Goal: Task Accomplishment & Management: Use online tool/utility

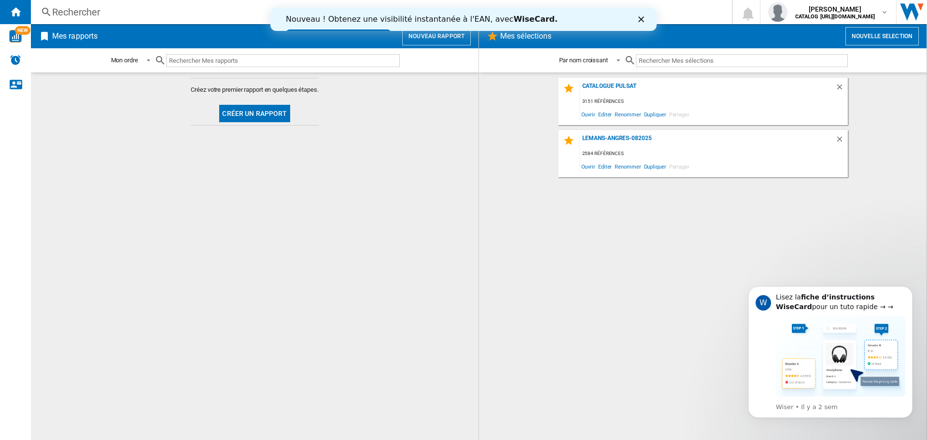
click at [256, 112] on button "Créer un rapport" at bounding box center [254, 113] width 71 height 17
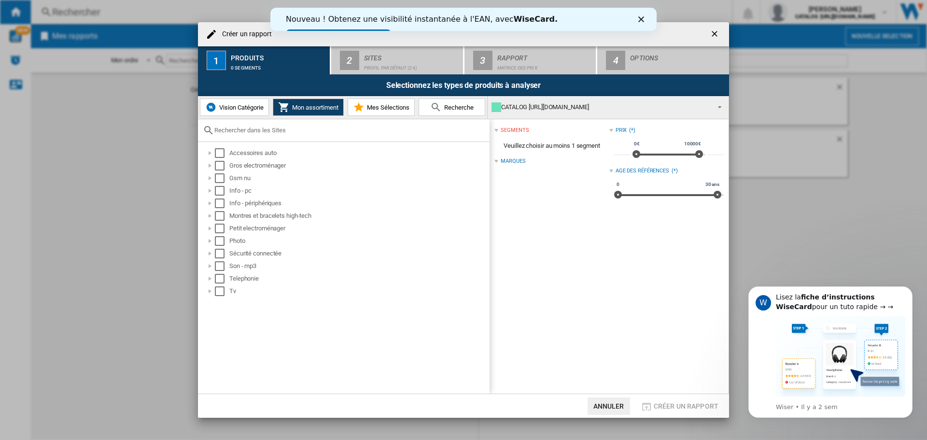
click at [714, 33] on ng-md-icon "getI18NText('BUTTONS.CLOSE_DIALOG')" at bounding box center [716, 35] width 12 height 12
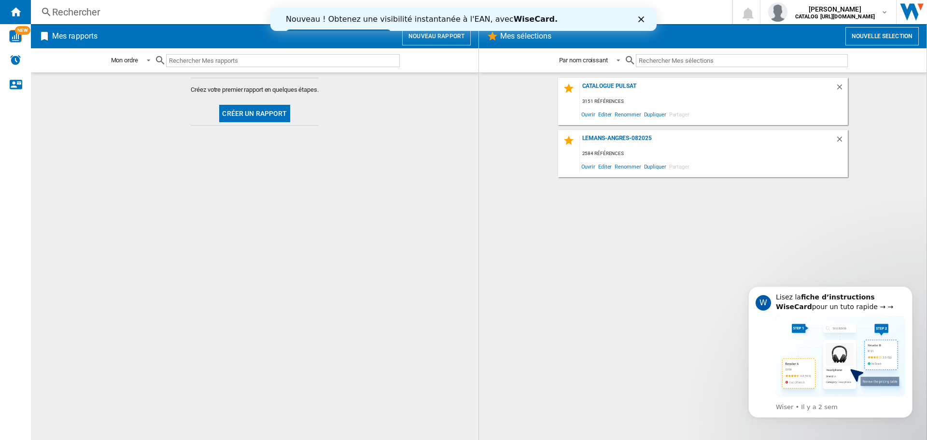
click at [639, 18] on icon "Fermer" at bounding box center [641, 19] width 6 height 6
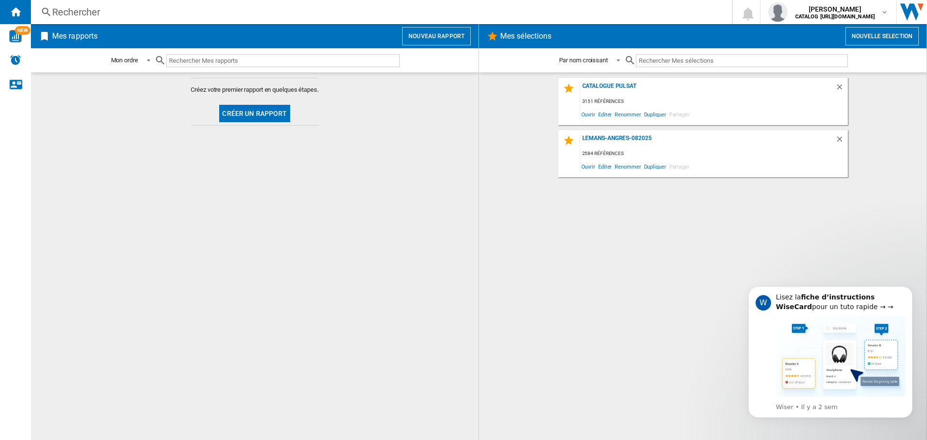
click at [886, 35] on button "Nouvelle selection" at bounding box center [882, 36] width 73 height 18
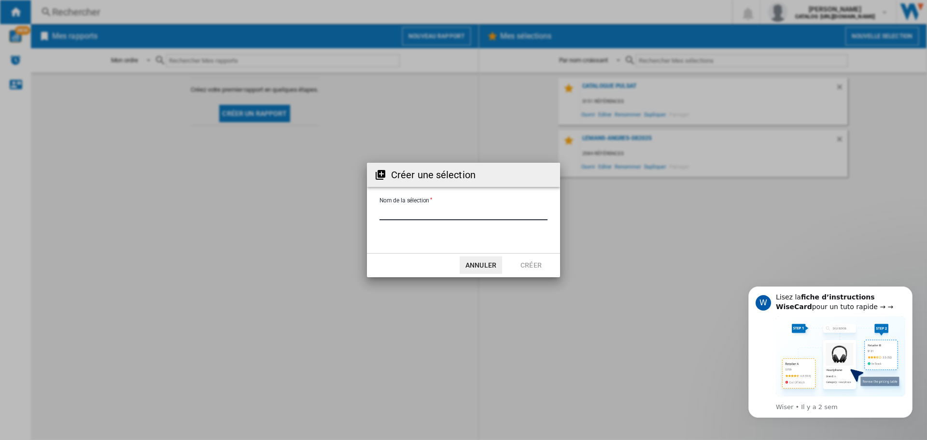
click at [449, 215] on input "Nom de la sélection" at bounding box center [464, 213] width 168 height 14
type input "**********"
click at [532, 260] on button "Créer" at bounding box center [531, 264] width 43 height 17
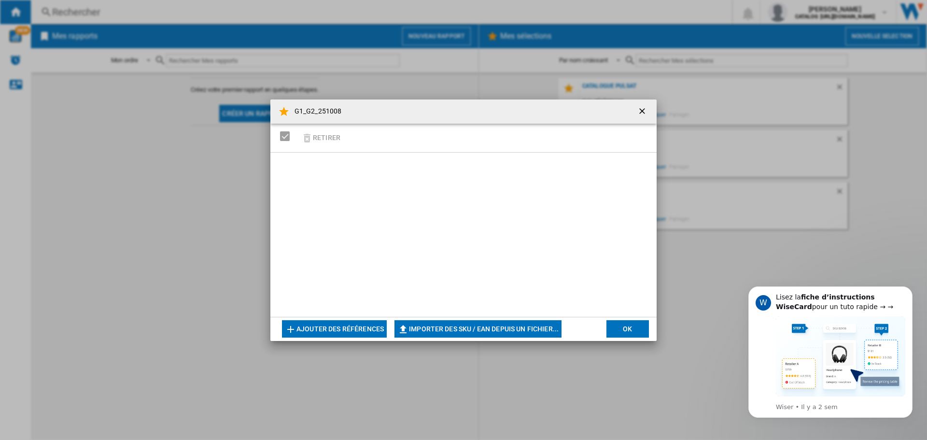
click at [437, 328] on button "Importer des SKU / EAN depuis un fichier..." at bounding box center [478, 328] width 167 height 17
type input "**********"
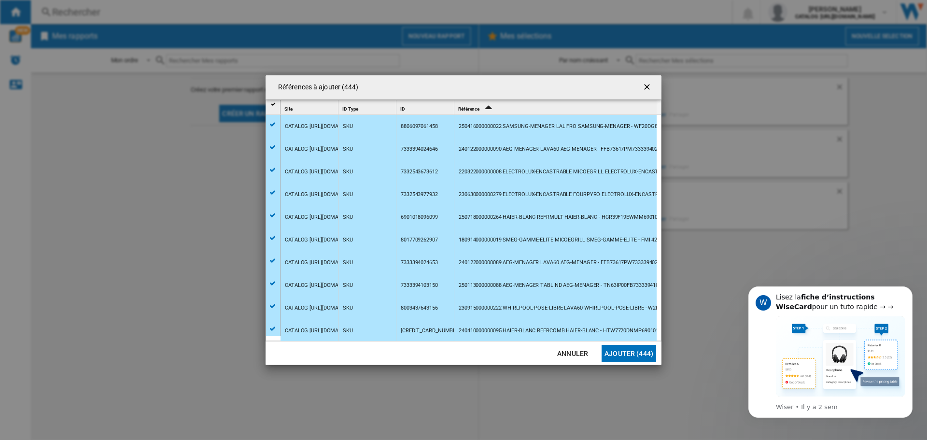
click at [626, 355] on button "Ajouter (444)" at bounding box center [629, 353] width 55 height 17
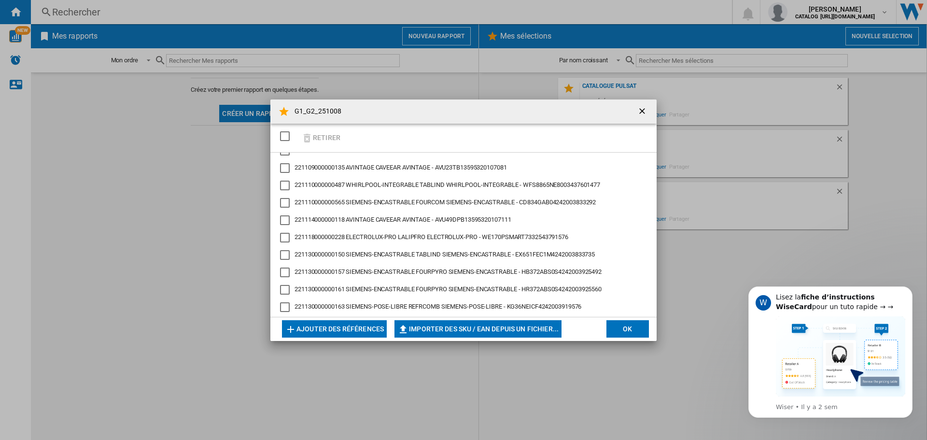
click at [624, 326] on button "OK" at bounding box center [628, 328] width 43 height 17
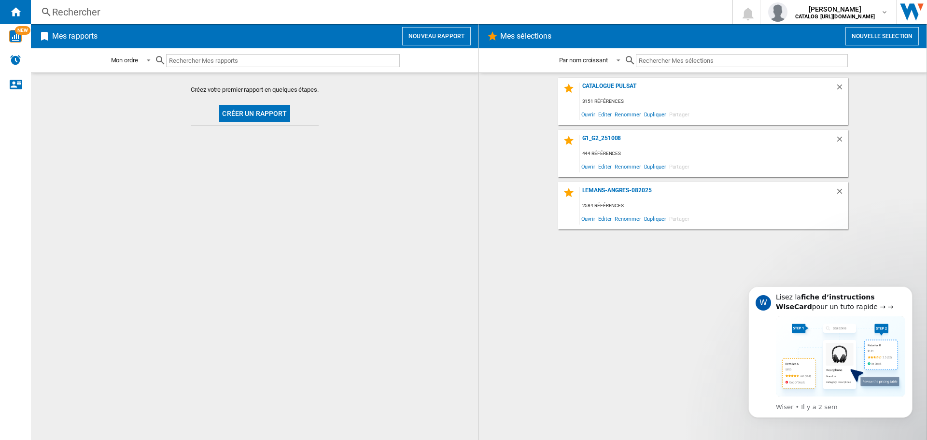
click at [232, 112] on button "Créer un rapport" at bounding box center [254, 113] width 71 height 17
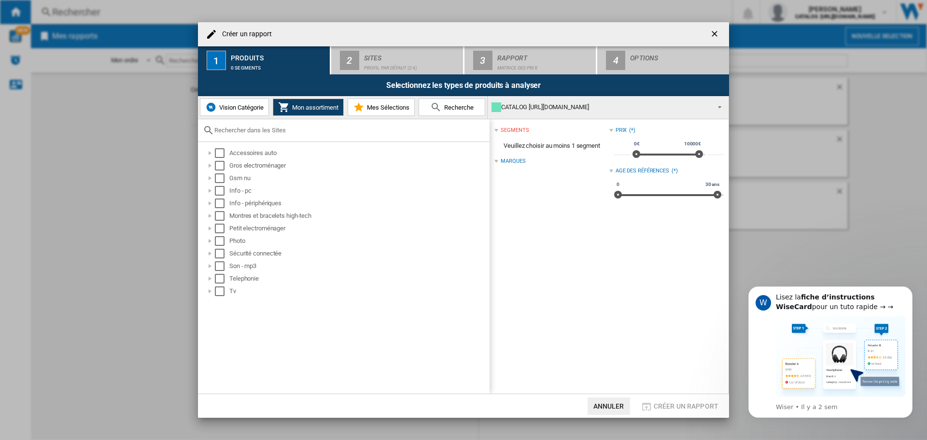
click at [243, 108] on span "Vision Catégorie" at bounding box center [240, 107] width 47 height 7
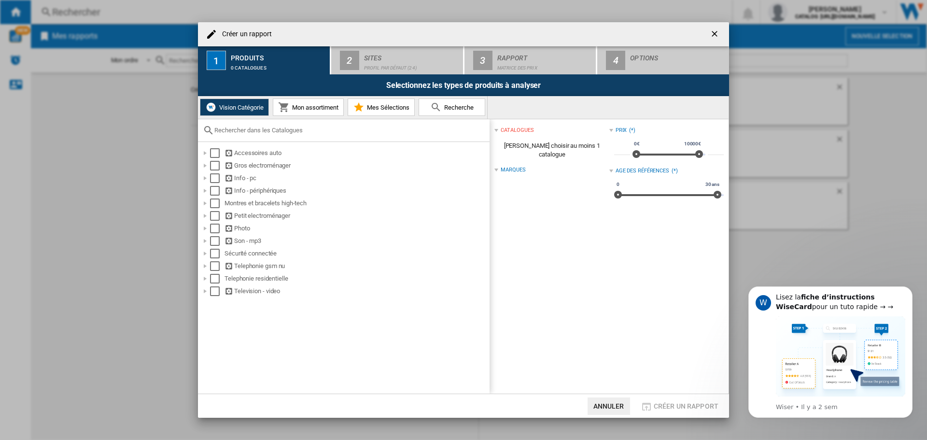
click at [294, 107] on span "Mon assortiment" at bounding box center [314, 107] width 49 height 7
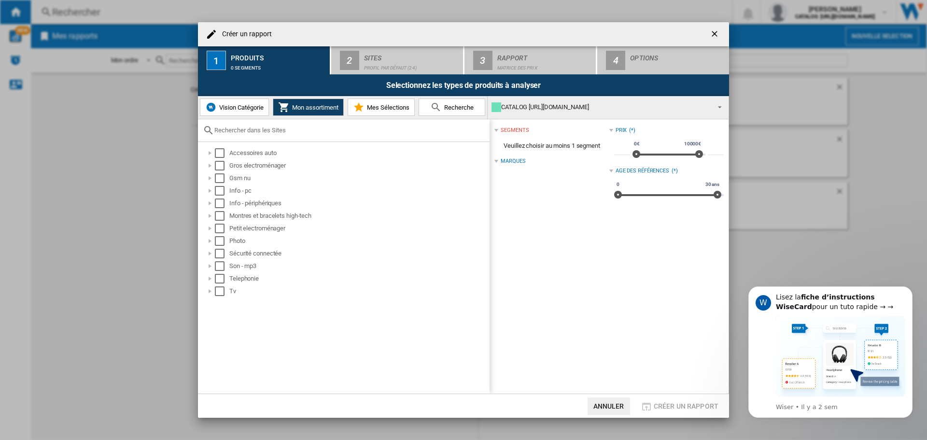
click at [386, 109] on span "Mes Sélections" at bounding box center [387, 107] width 45 height 7
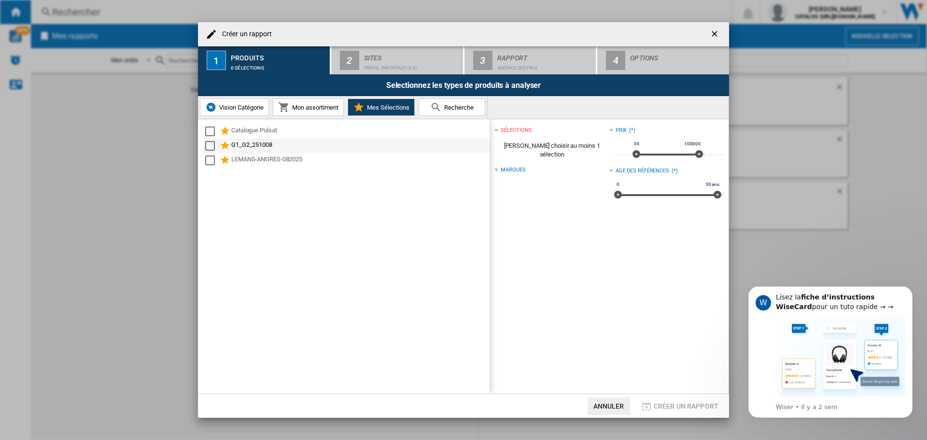
click at [210, 147] on div "Select" at bounding box center [210, 146] width 10 height 10
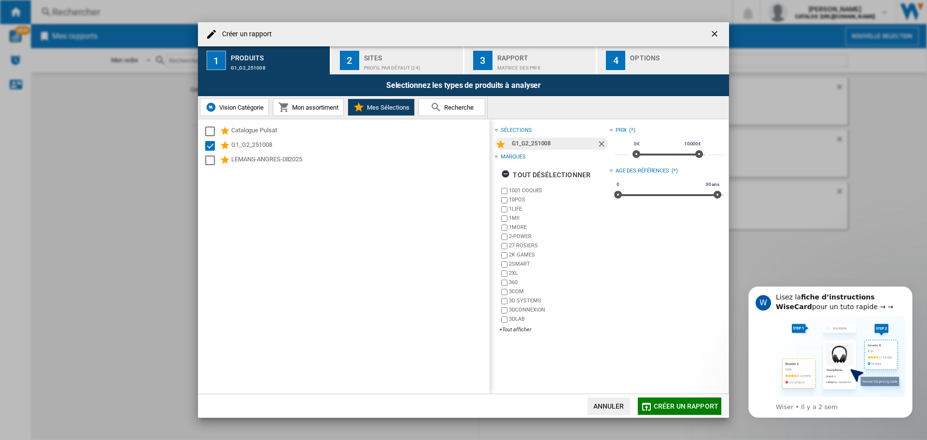
click at [377, 56] on div "Sites" at bounding box center [411, 55] width 95 height 10
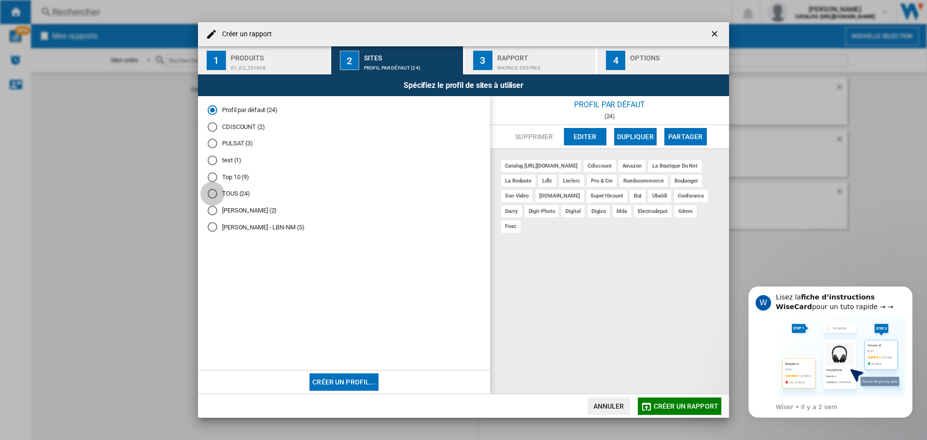
click at [209, 196] on div "TOUS (24)" at bounding box center [213, 194] width 10 height 10
click at [508, 56] on div "Rapport" at bounding box center [544, 55] width 95 height 10
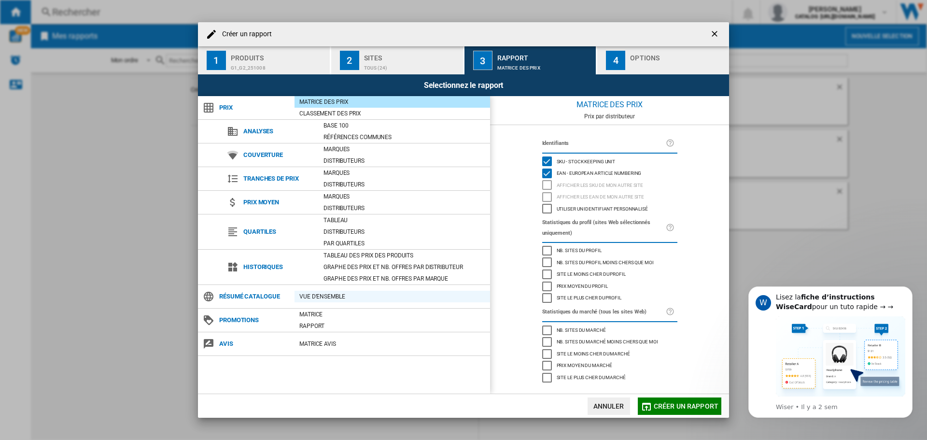
click at [316, 297] on div "Vue d'ensemble" at bounding box center [393, 297] width 196 height 10
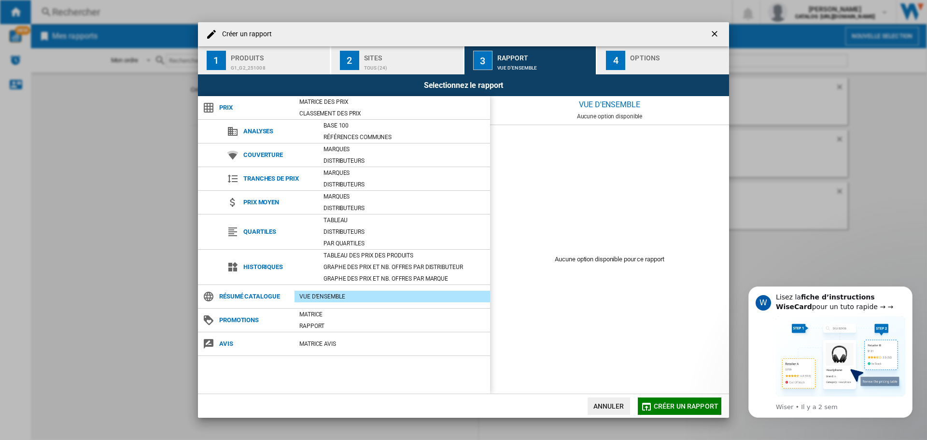
click at [336, 298] on div "Vue d'ensemble" at bounding box center [393, 297] width 196 height 10
click at [333, 148] on div "Marques" at bounding box center [404, 149] width 171 height 10
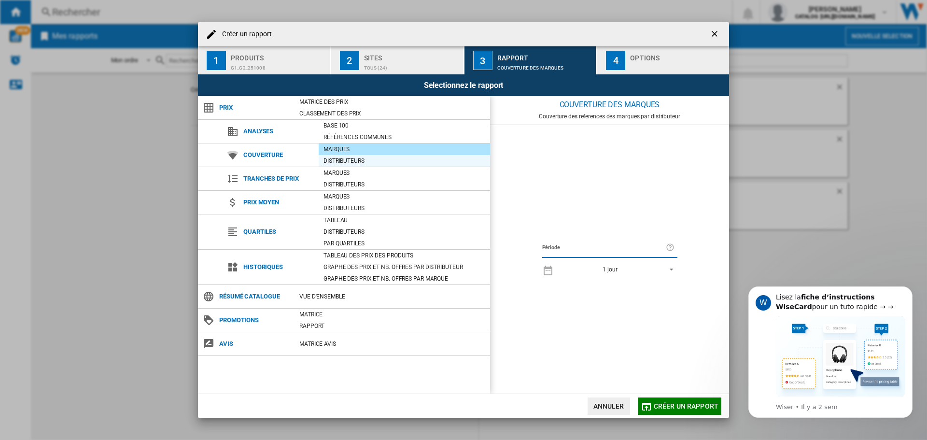
click at [334, 156] on div "Distributeurs" at bounding box center [404, 161] width 171 height 10
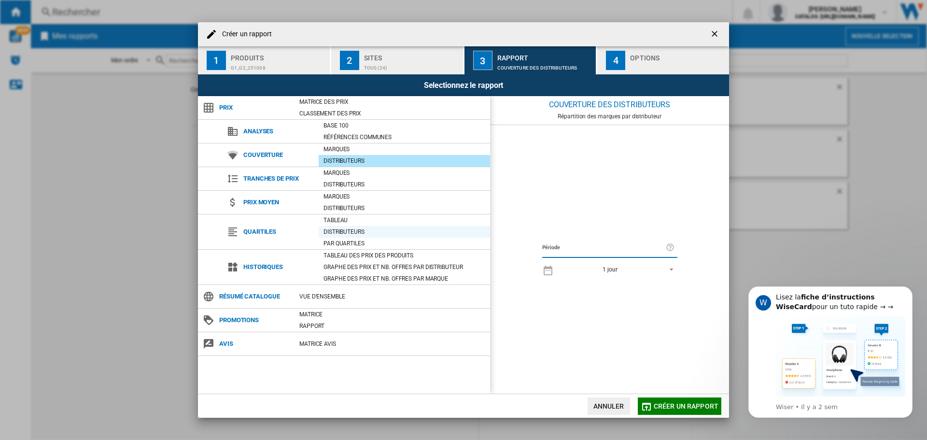
click at [337, 230] on div "Distributeurs" at bounding box center [404, 232] width 171 height 10
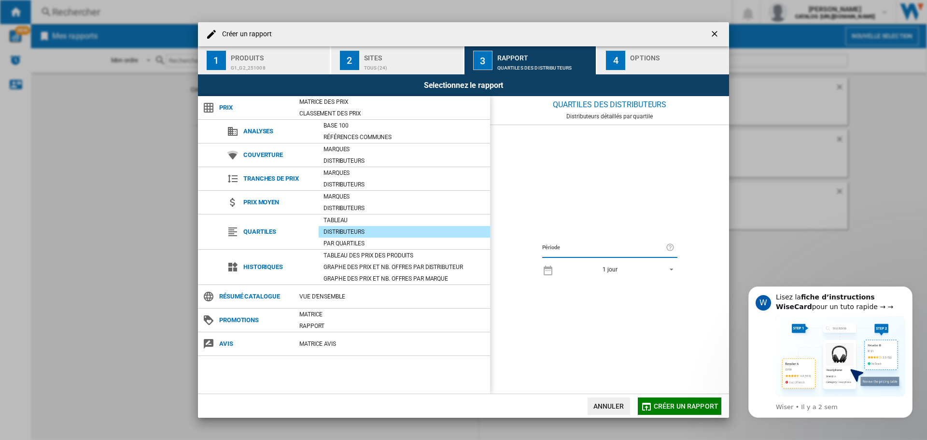
click at [636, 60] on div "button" at bounding box center [677, 65] width 95 height 10
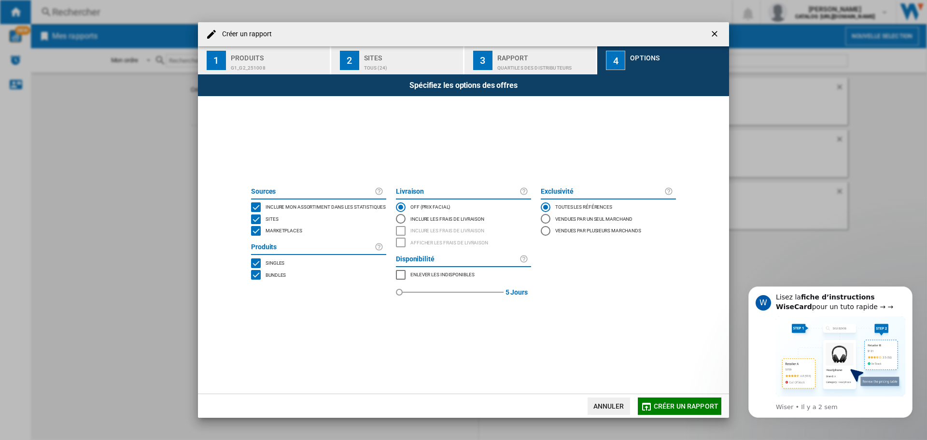
click at [660, 401] on button "Créer un rapport" at bounding box center [680, 405] width 84 height 17
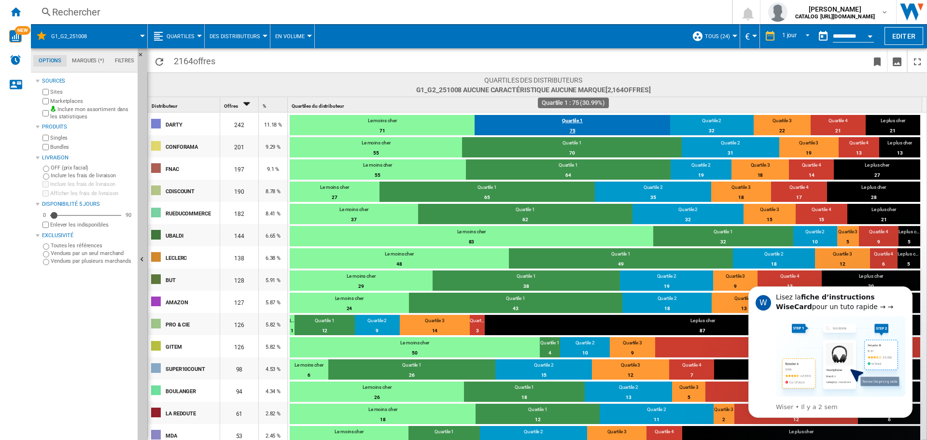
click at [574, 130] on div "75" at bounding box center [573, 131] width 196 height 10
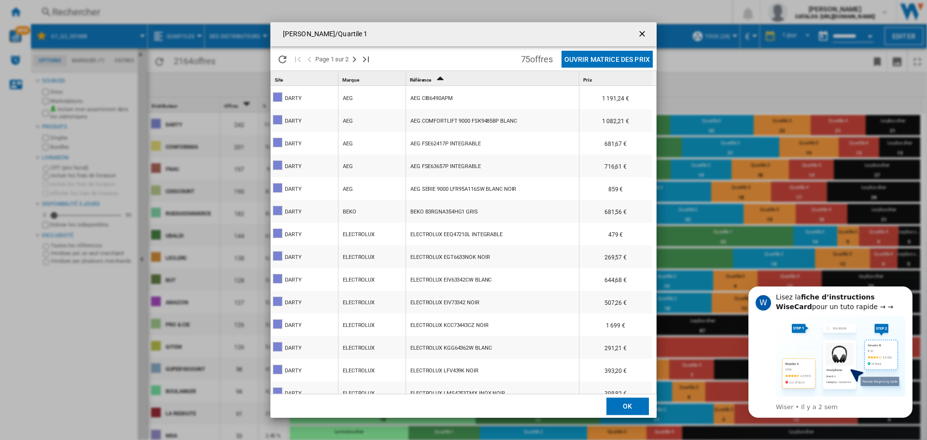
click at [644, 32] on ng-md-icon "getI18NText('BUTTONS.CLOSE_DIALOG')" at bounding box center [644, 35] width 12 height 12
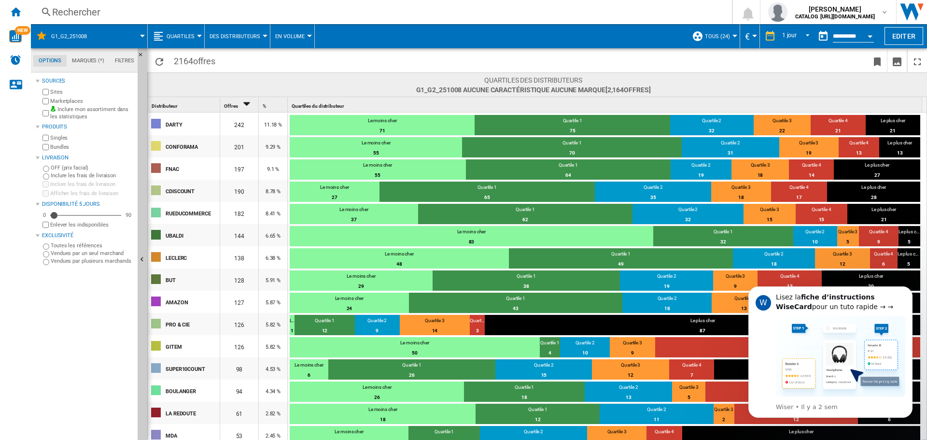
click at [73, 35] on span "G1_G2_251008" at bounding box center [69, 36] width 36 height 6
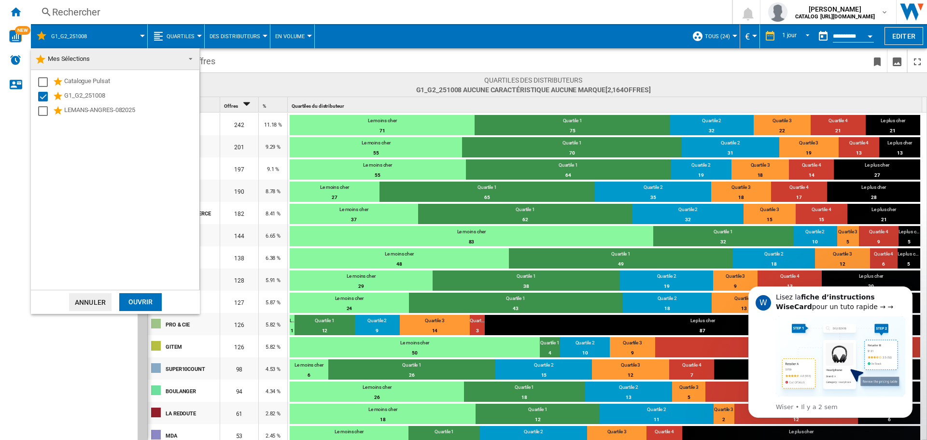
click at [286, 60] on md-backdrop at bounding box center [463, 220] width 927 height 440
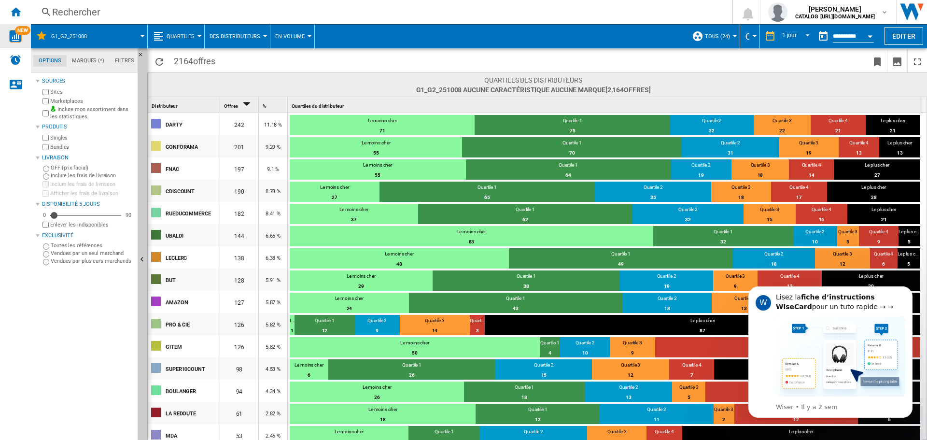
click at [17, 36] on img "WiseCard" at bounding box center [15, 36] width 13 height 13
click at [909, 289] on icon "Dismiss notification" at bounding box center [910, 289] width 5 height 5
click at [140, 37] on div at bounding box center [142, 36] width 5 height 2
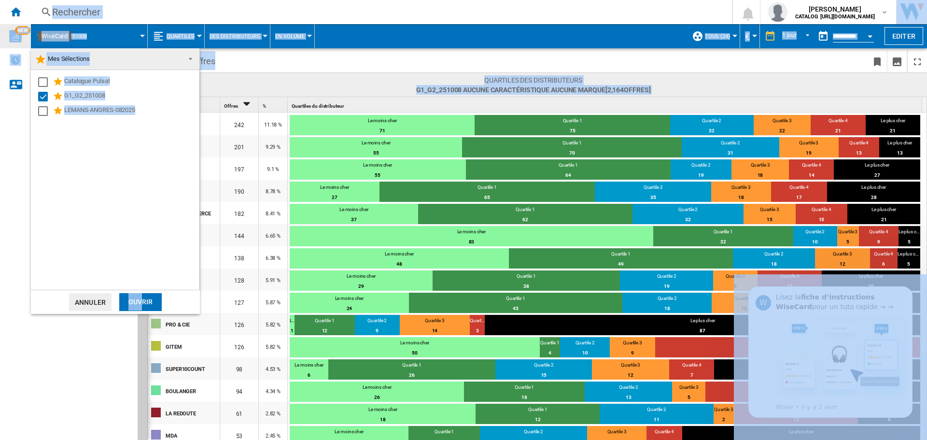
drag, startPoint x: 143, startPoint y: 299, endPoint x: 85, endPoint y: 338, distance: 69.7
click at [87, 338] on body "In order to access Insight, please log out and log in again OK NEW Rechercher R…" at bounding box center [463, 220] width 927 height 440
click at [83, 338] on md-backdrop at bounding box center [463, 220] width 927 height 440
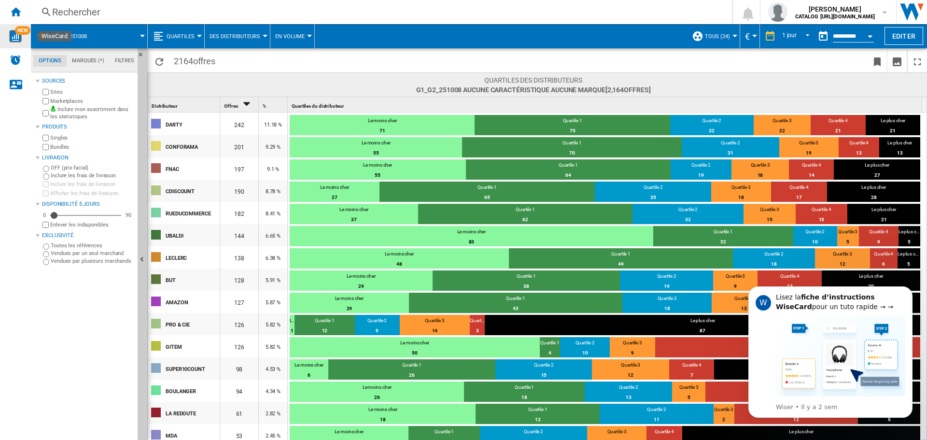
click at [263, 33] on button "Des Distributeurs" at bounding box center [238, 36] width 56 height 24
click at [235, 57] on span "En Tableau" at bounding box center [230, 60] width 36 height 9
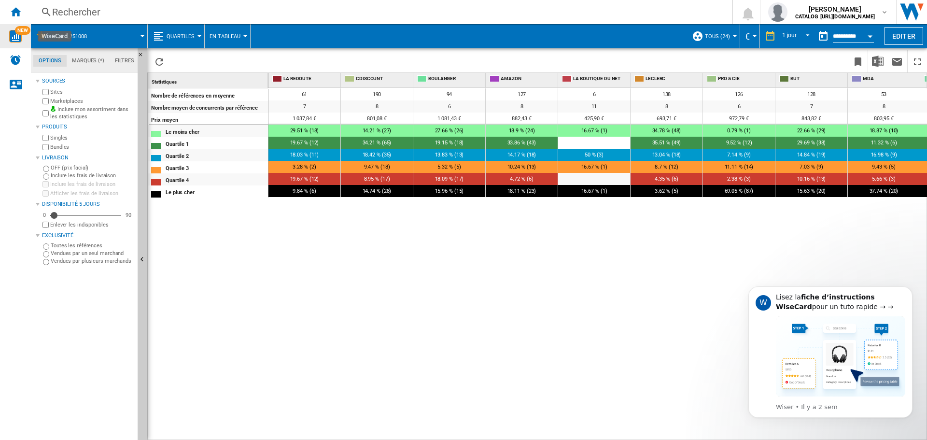
click at [712, 36] on span "TOUS (24)" at bounding box center [717, 36] width 25 height 6
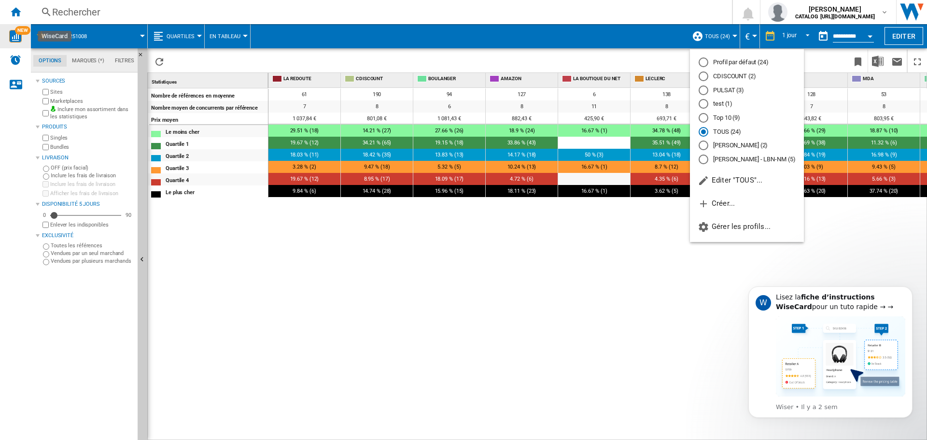
click at [712, 36] on md-backdrop at bounding box center [463, 220] width 927 height 440
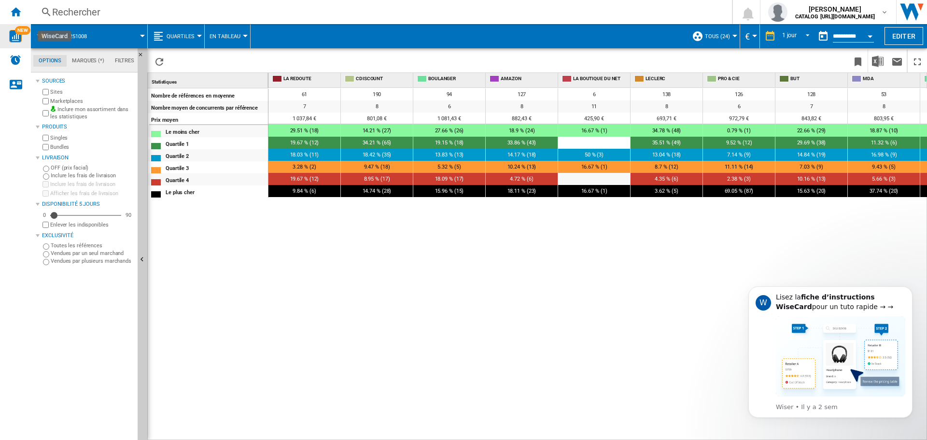
click at [871, 35] on div "Open calendar" at bounding box center [870, 36] width 5 height 2
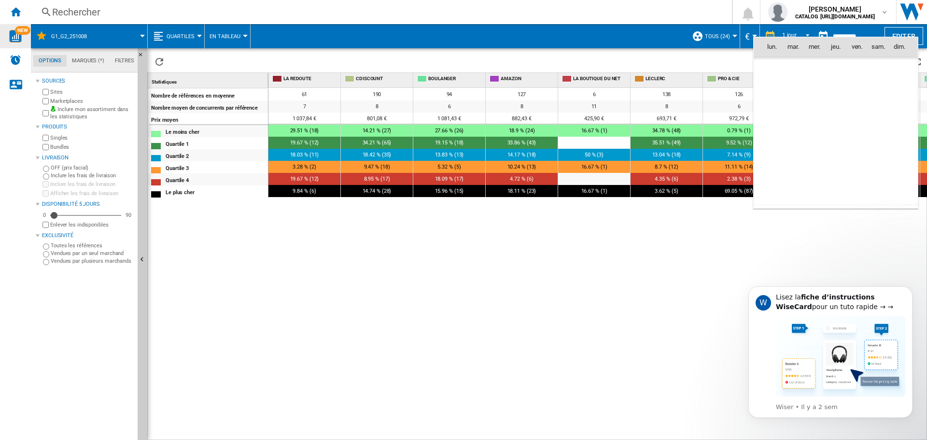
scroll to position [4608, 0]
click at [871, 35] on div at bounding box center [463, 220] width 927 height 440
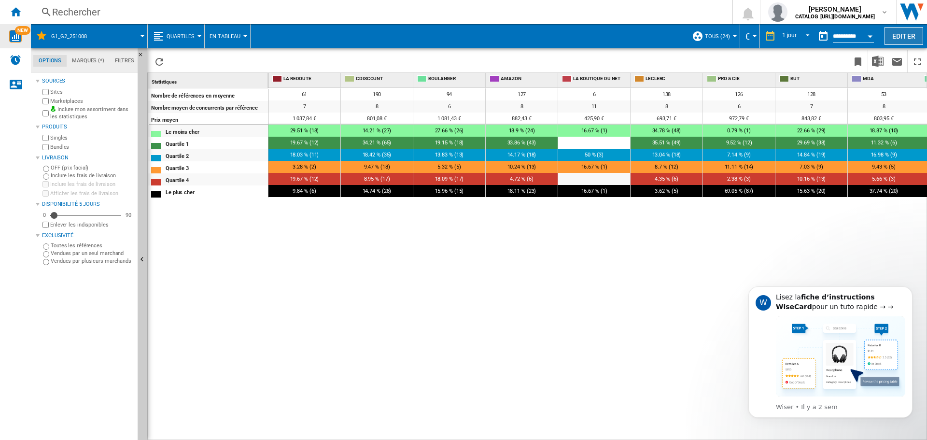
click at [907, 33] on button "Editer" at bounding box center [904, 36] width 39 height 18
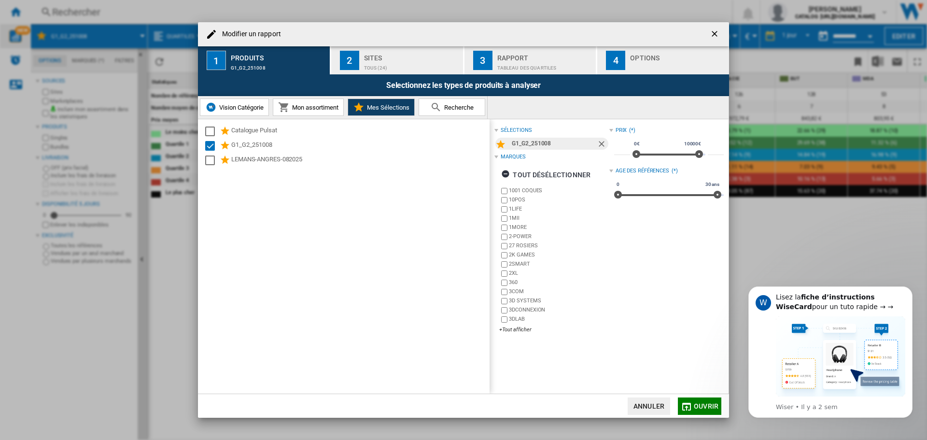
click at [407, 65] on div "TOUS (24)" at bounding box center [411, 65] width 95 height 10
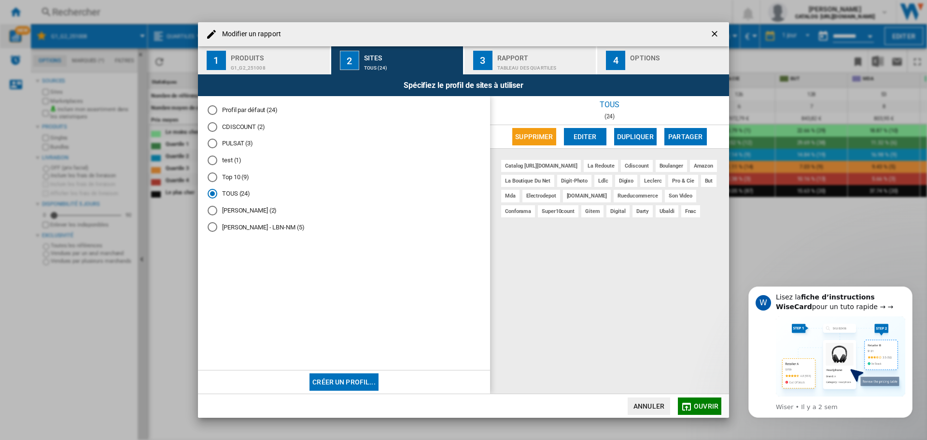
click at [501, 60] on div "Tableau des quartiles" at bounding box center [544, 65] width 95 height 10
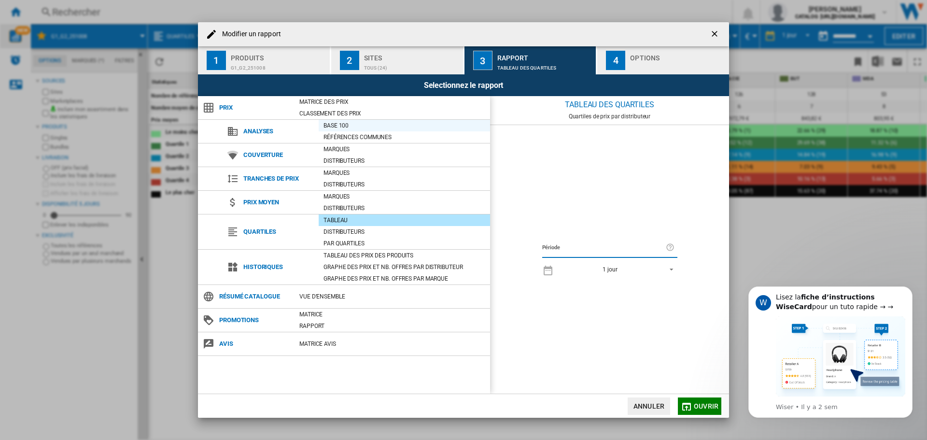
click at [336, 128] on div "Base 100" at bounding box center [404, 126] width 171 height 10
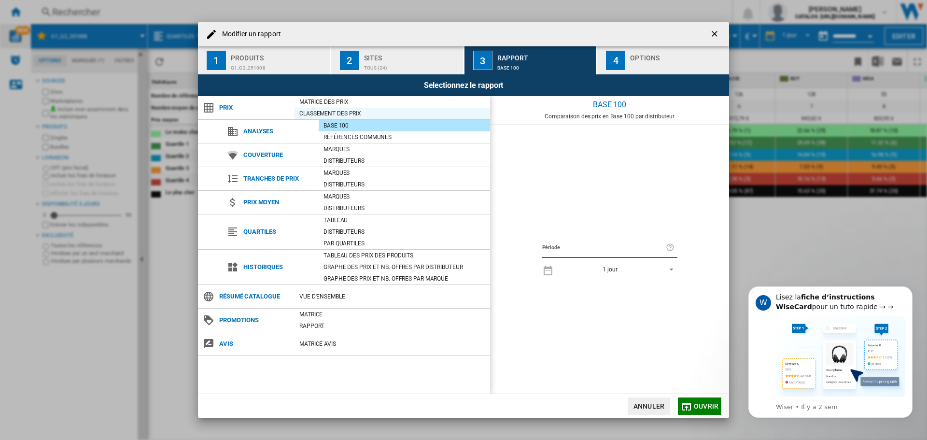
click at [335, 111] on div "Classement des prix" at bounding box center [393, 114] width 196 height 10
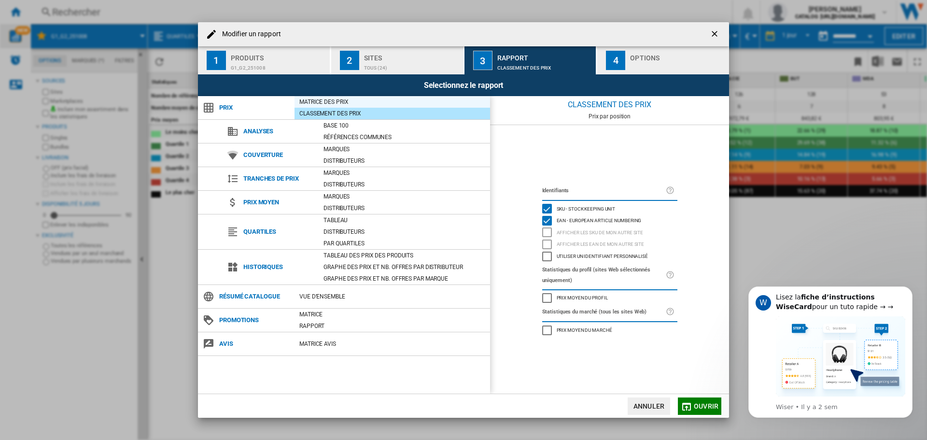
click at [329, 102] on div "Matrice des prix" at bounding box center [393, 102] width 196 height 10
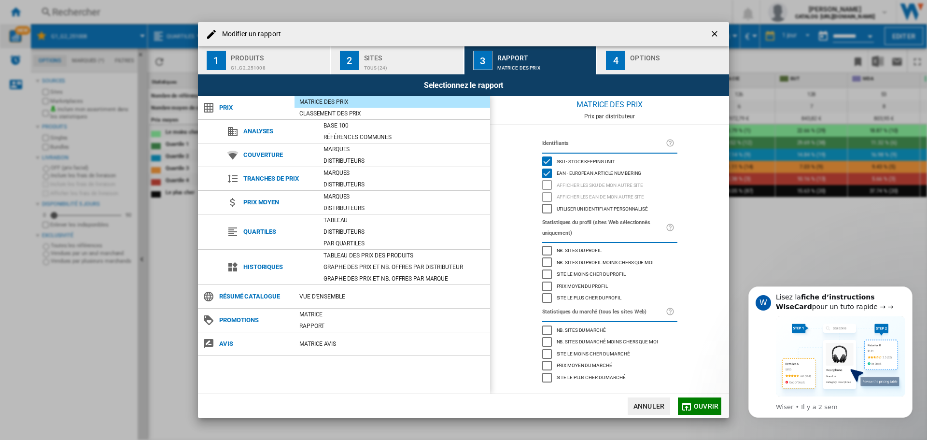
click at [548, 250] on div "Nb. sites du profil" at bounding box center [547, 251] width 10 height 10
click at [545, 329] on div "Nb. sites du marché" at bounding box center [547, 331] width 10 height 10
click at [695, 406] on span "Ouvrir" at bounding box center [706, 406] width 25 height 8
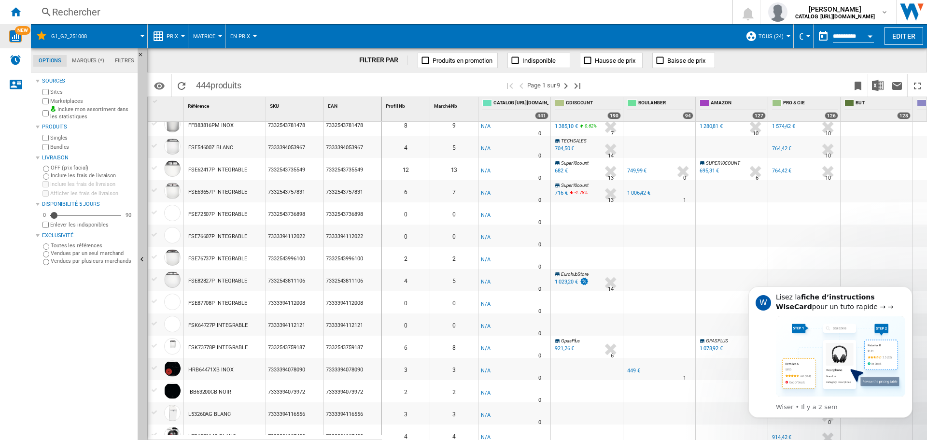
scroll to position [809, 0]
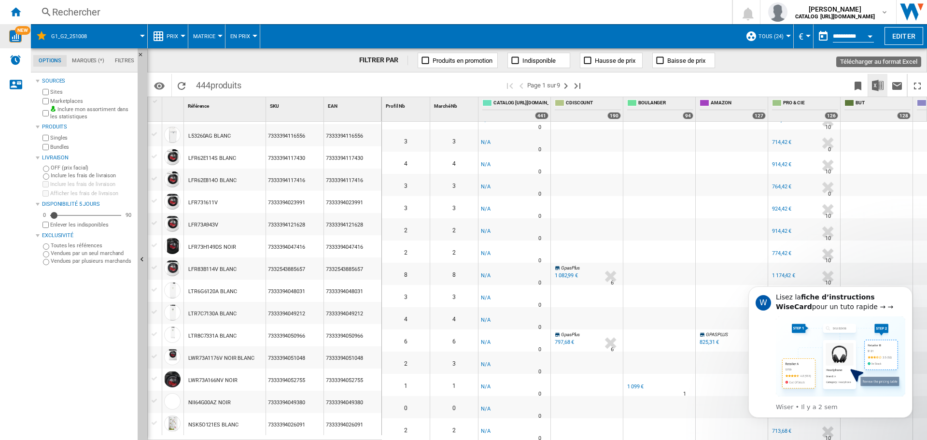
click at [877, 84] on img "Télécharger au format Excel" at bounding box center [878, 86] width 12 height 12
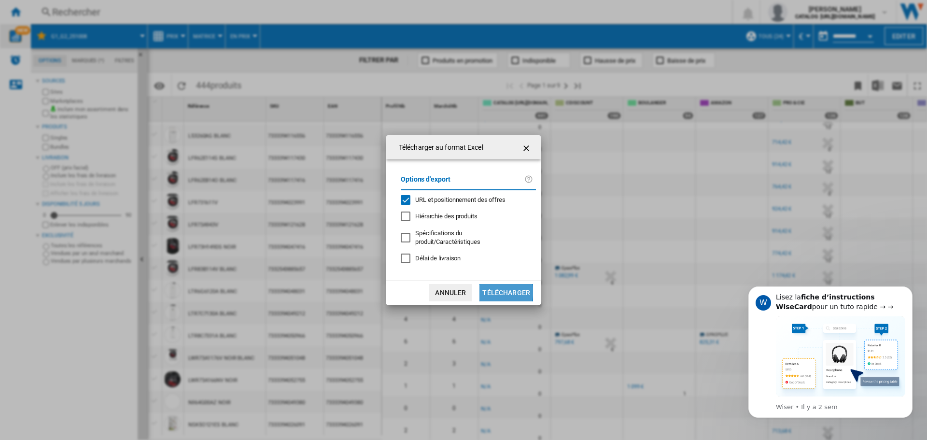
click at [497, 288] on button "Télécharger" at bounding box center [507, 292] width 54 height 17
